Goal: Task Accomplishment & Management: Manage account settings

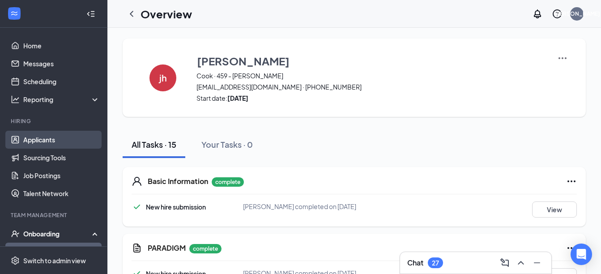
click at [42, 137] on link "Applicants" at bounding box center [61, 140] width 77 height 18
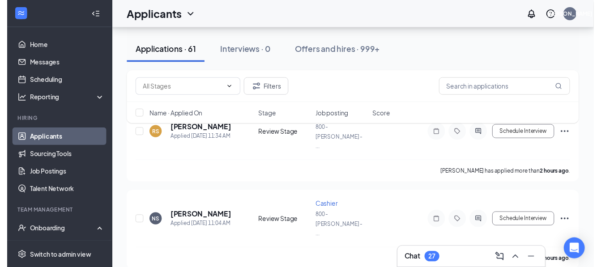
scroll to position [125, 0]
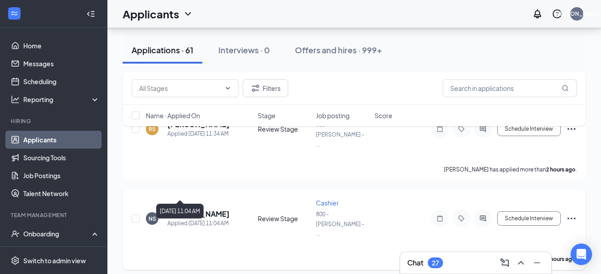
click at [196, 219] on div "Applied [DATE] 11:04 AM" at bounding box center [198, 223] width 62 height 9
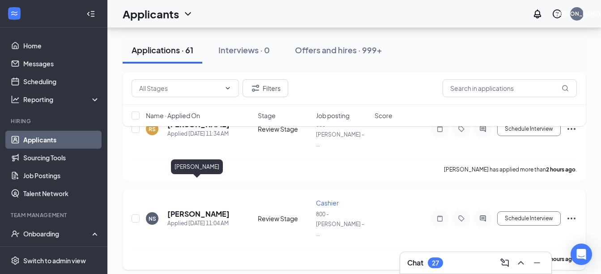
click at [193, 209] on h5 "[PERSON_NAME]" at bounding box center [198, 214] width 62 height 10
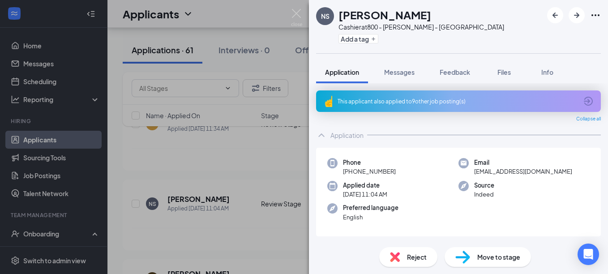
click at [47, 141] on div "NS [PERSON_NAME] at 800 - [PERSON_NAME] - Katy Add a tag Application Messages F…" at bounding box center [304, 137] width 608 height 274
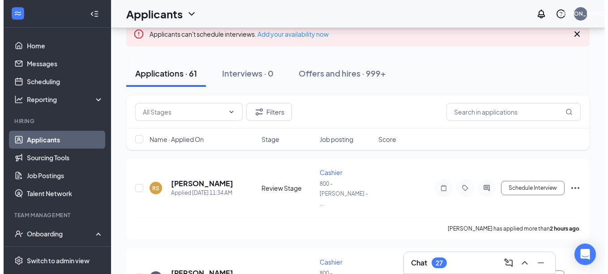
scroll to position [54, 0]
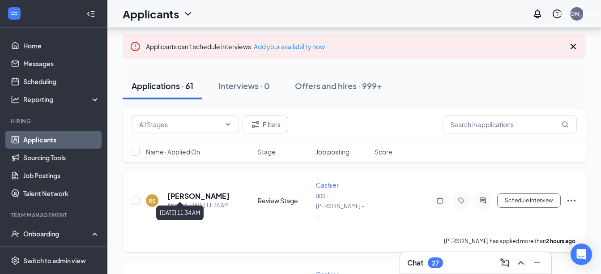
click at [216, 201] on div "Applied [DATE] 11:34 AM" at bounding box center [198, 205] width 62 height 9
click at [201, 201] on div "Applied [DATE] 11:34 AM" at bounding box center [198, 205] width 62 height 9
click at [166, 191] on div "RS [PERSON_NAME] Applied [DATE] 11:34 AM" at bounding box center [199, 200] width 107 height 19
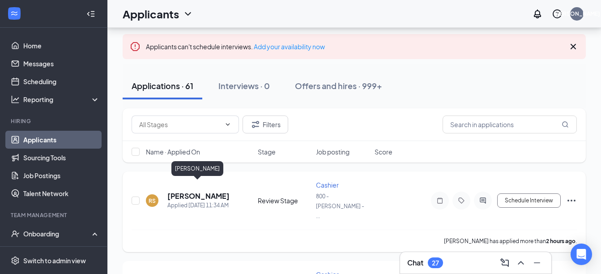
click at [180, 191] on h5 "[PERSON_NAME]" at bounding box center [198, 196] width 62 height 10
